Goal: Information Seeking & Learning: Understand process/instructions

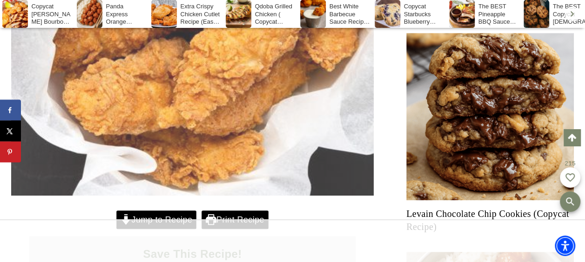
scroll to position [415, 0]
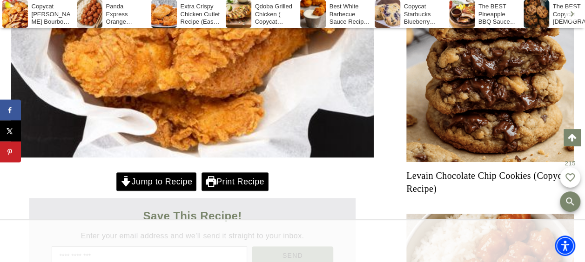
click at [178, 182] on link "Jump to Recipe" at bounding box center [156, 182] width 80 height 19
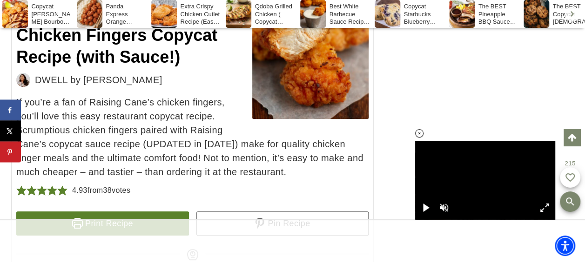
click at [421, 133] on icon at bounding box center [420, 134] width 8 height 8
